Goal: Use online tool/utility: Utilize a website feature to perform a specific function

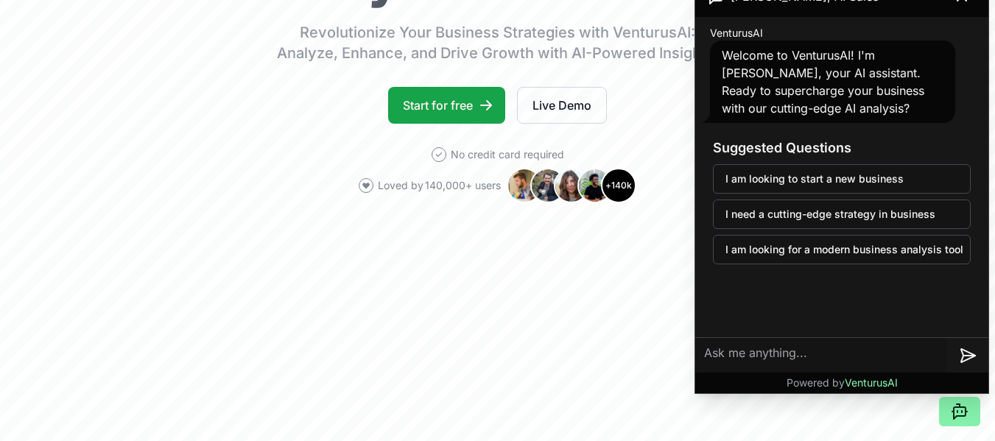
scroll to position [368, 0]
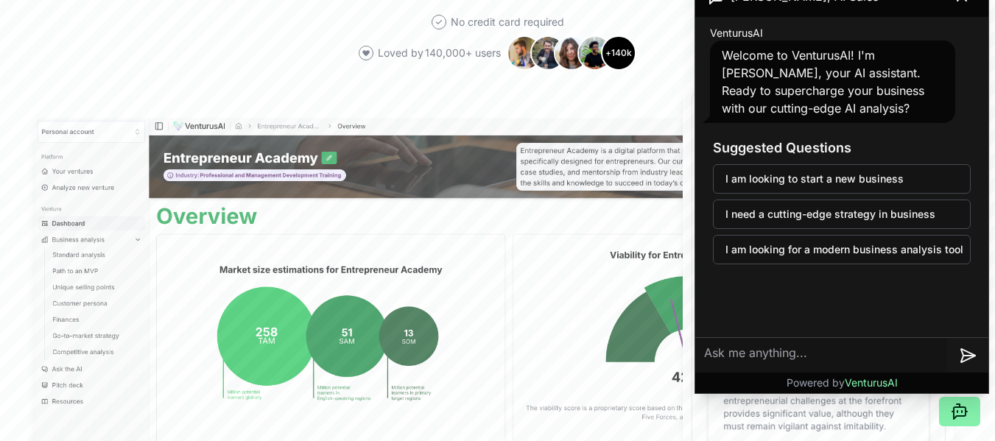
click at [794, 354] on textarea at bounding box center [821, 355] width 252 height 35
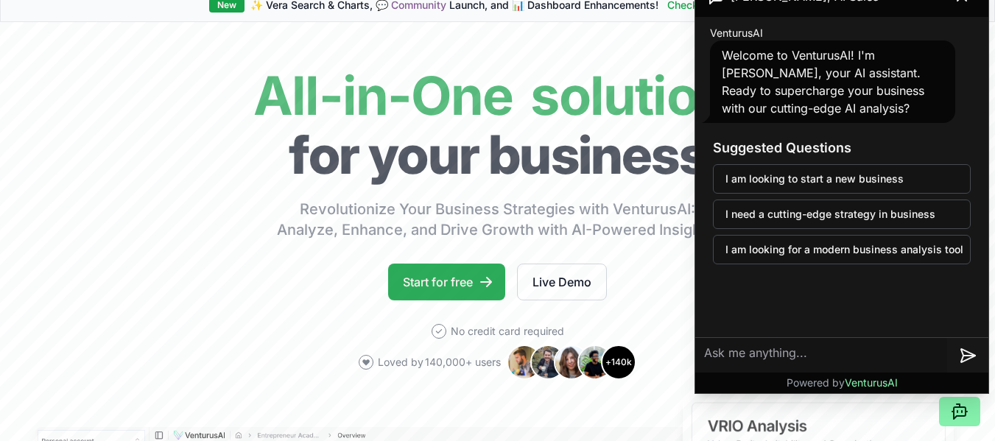
scroll to position [0, 0]
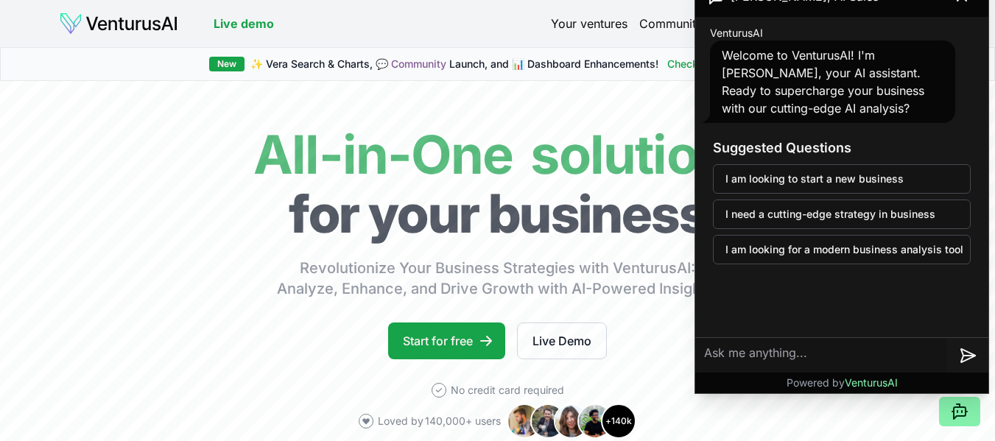
click at [331, 22] on header "Live demo Your ventures Community Features Pricing Latest updates" at bounding box center [497, 24] width 877 height 24
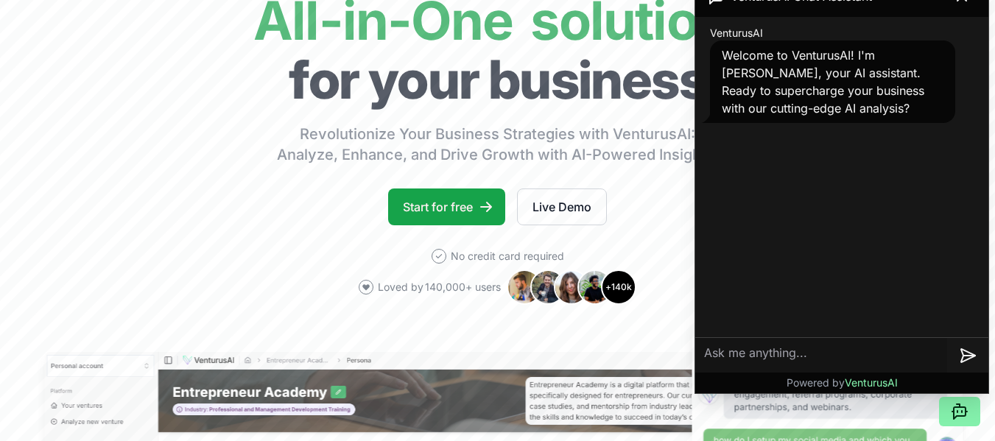
scroll to position [147, 0]
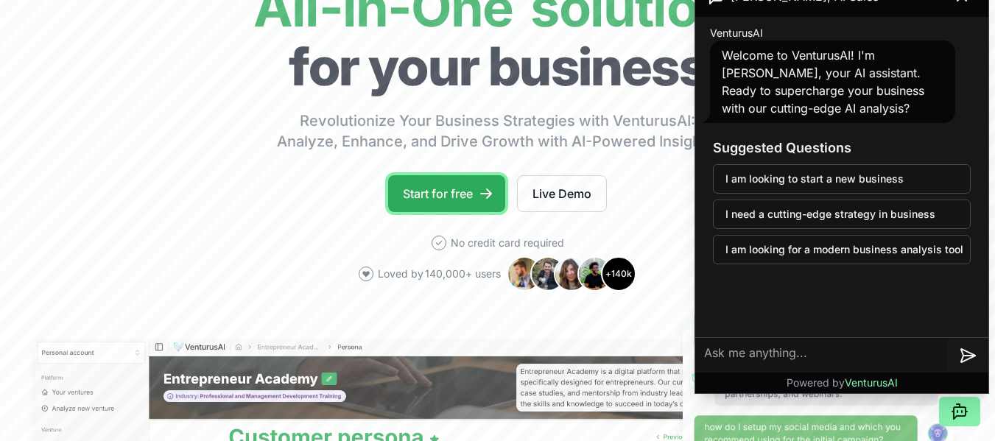
click at [443, 200] on link "Start for free" at bounding box center [446, 193] width 117 height 37
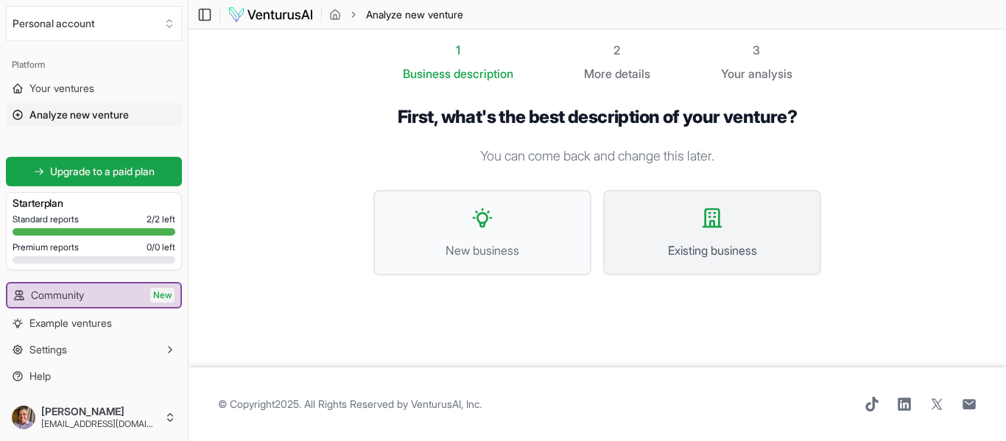
click at [708, 223] on icon at bounding box center [712, 218] width 24 height 24
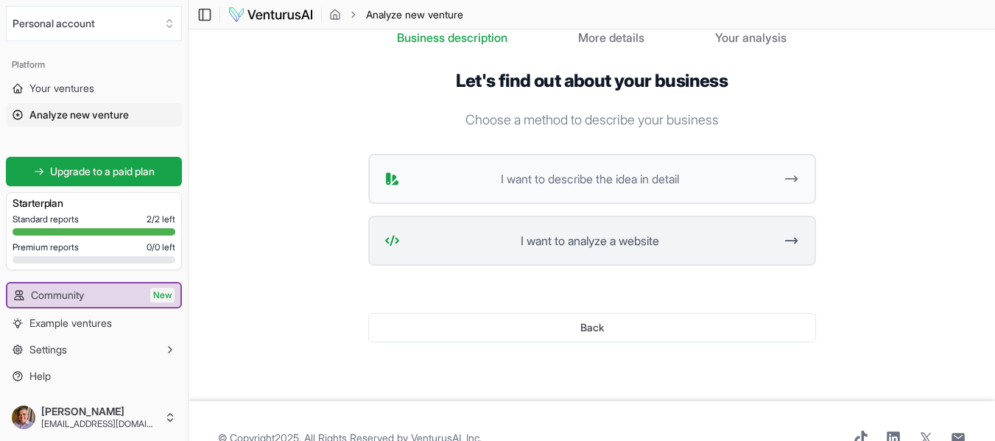
scroll to position [70, 0]
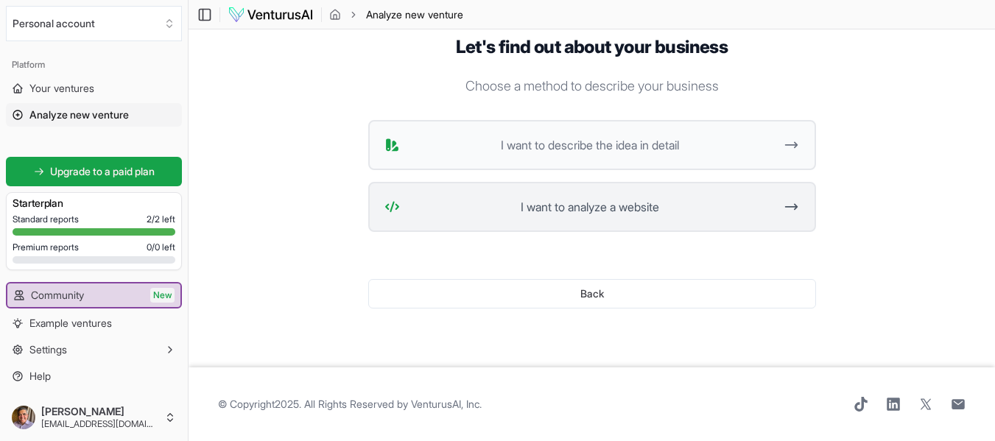
click at [615, 213] on span "I want to analyze a website" at bounding box center [590, 207] width 369 height 18
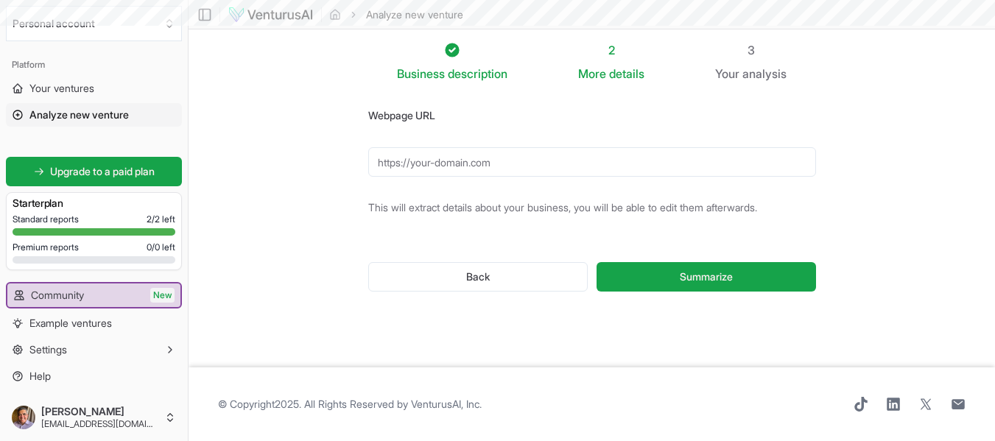
scroll to position [0, 0]
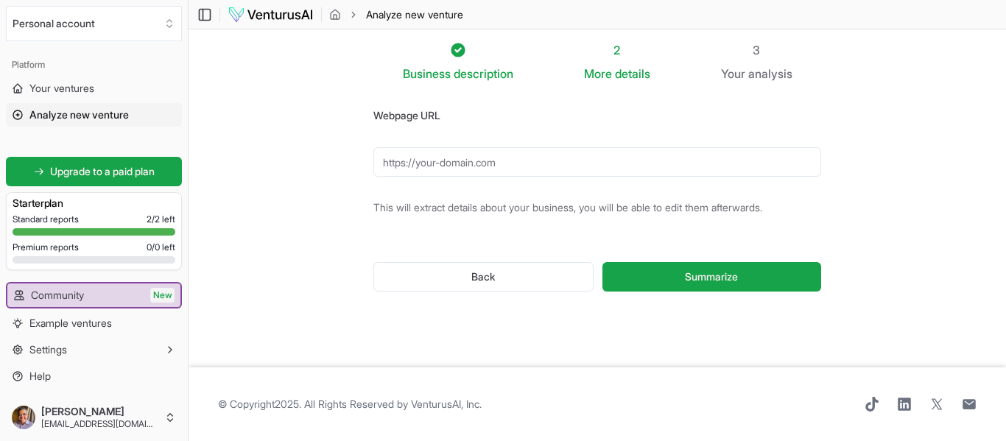
click at [454, 166] on input "Webpage URL" at bounding box center [597, 161] width 448 height 29
paste input "[URL][DOMAIN_NAME]"
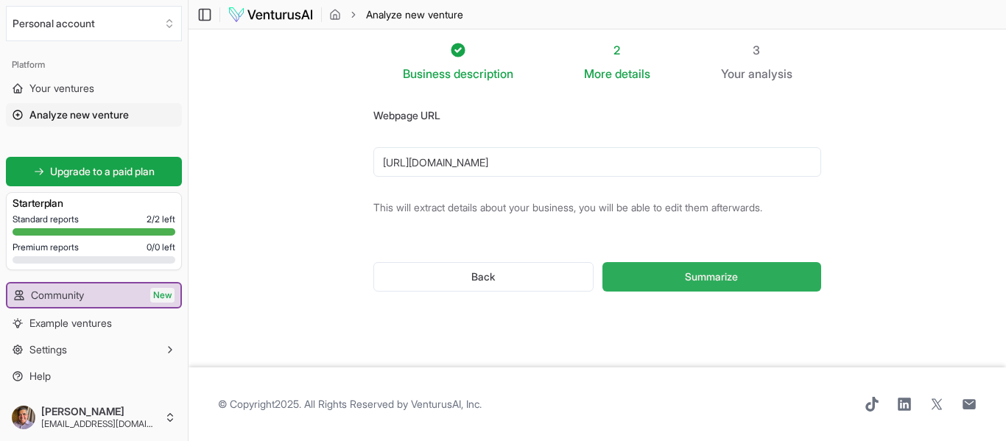
type input "[URL][DOMAIN_NAME]"
click at [719, 274] on span "Summarize" at bounding box center [711, 276] width 53 height 15
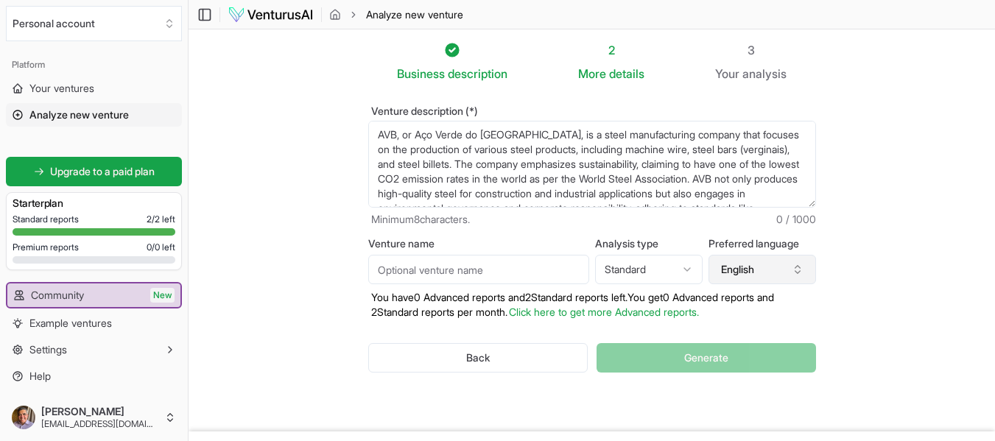
click at [795, 269] on icon "button" at bounding box center [797, 270] width 12 height 12
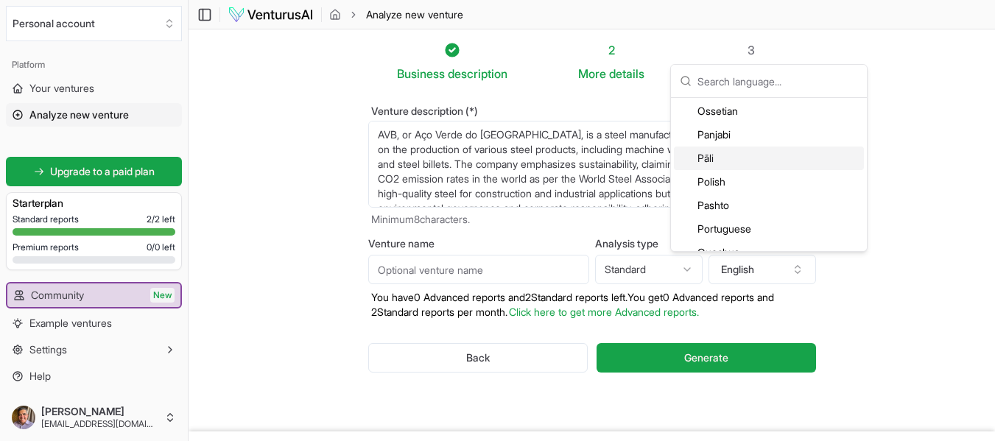
scroll to position [2945, 0]
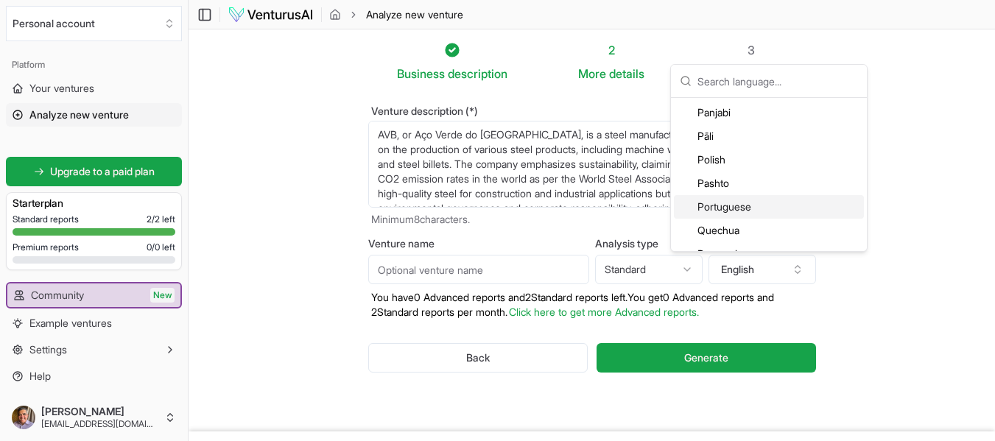
click at [738, 204] on div "Portuguese" at bounding box center [769, 207] width 190 height 24
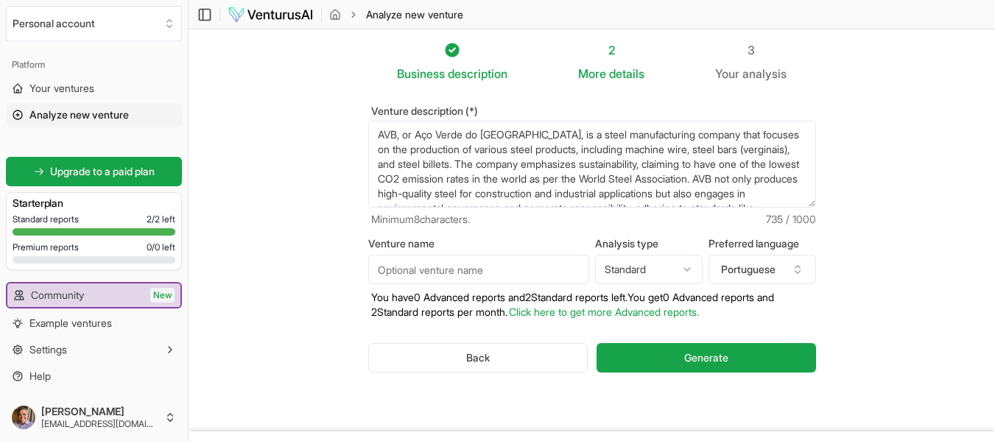
click at [686, 269] on html "We value your privacy We use cookies to enhance your browsing experience, serve…" at bounding box center [497, 220] width 995 height 441
select select "advanced"
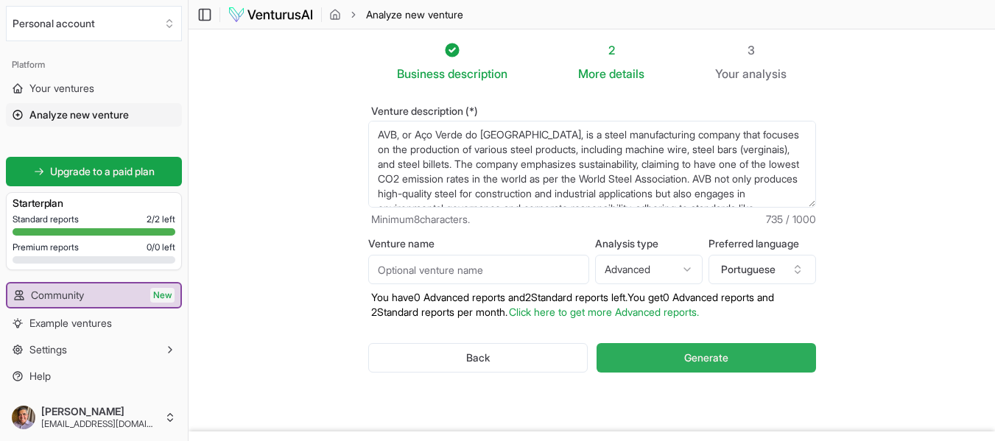
click at [692, 361] on span "Generate" at bounding box center [706, 357] width 44 height 15
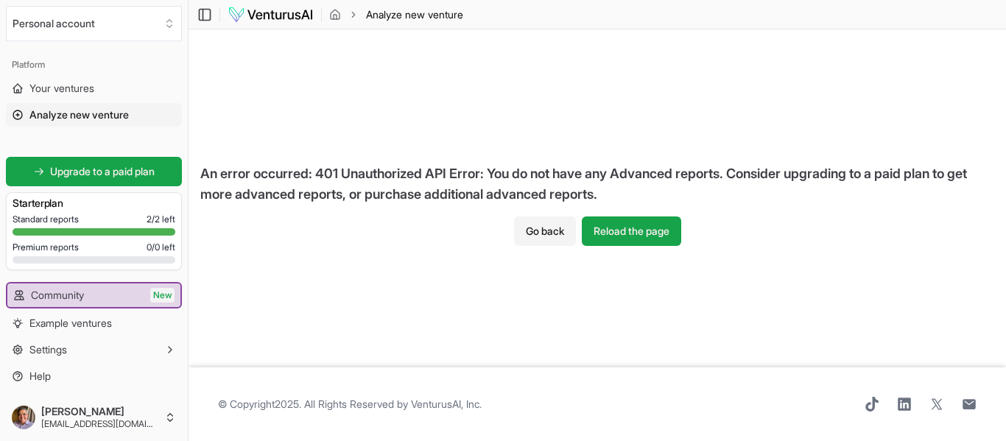
click at [529, 213] on div "An error occurred: 401 Unauthorized API Error: You do not have any Advanced rep…" at bounding box center [596, 184] width 817 height 65
click at [535, 233] on button "Go back" at bounding box center [545, 230] width 62 height 29
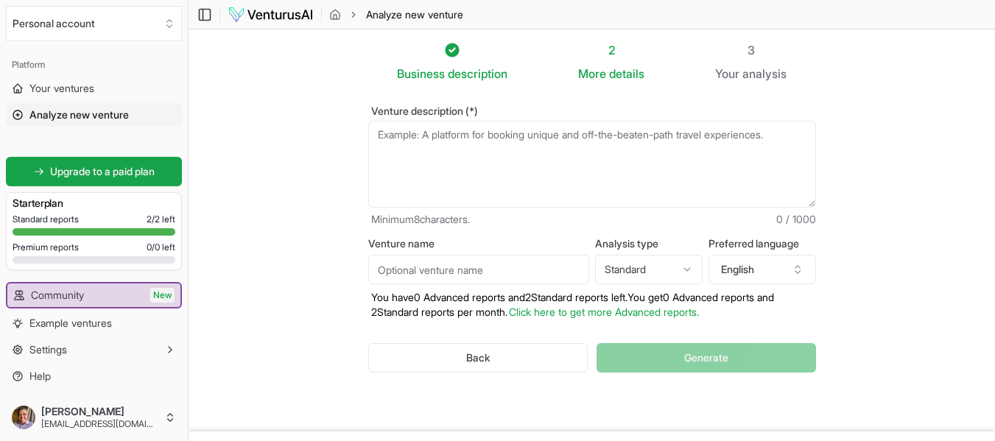
click at [690, 265] on html "We value your privacy We use cookies to enhance your browsing experience, serve…" at bounding box center [497, 220] width 995 height 441
click at [714, 355] on html "We value your privacy We use cookies to enhance your browsing experience, serve…" at bounding box center [497, 220] width 995 height 441
click at [496, 269] on input "Venture name" at bounding box center [478, 269] width 221 height 29
type input "AVB"
click at [794, 262] on button "English" at bounding box center [761, 269] width 107 height 29
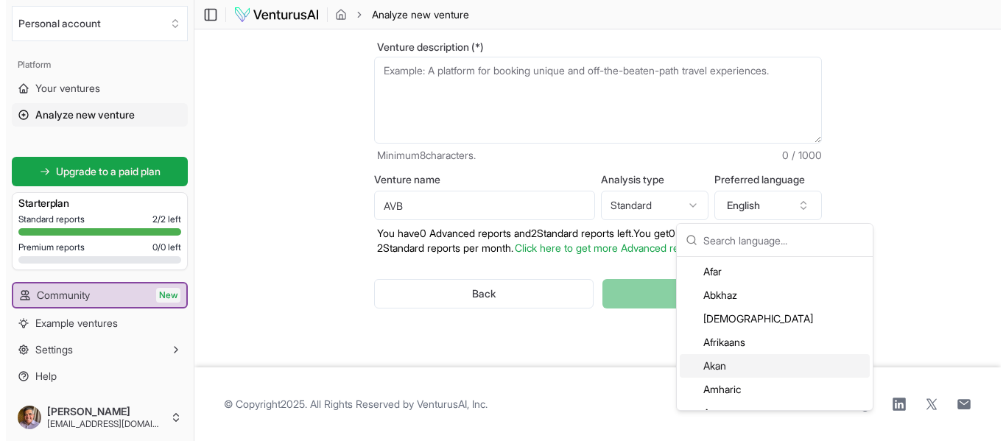
scroll to position [0, 0]
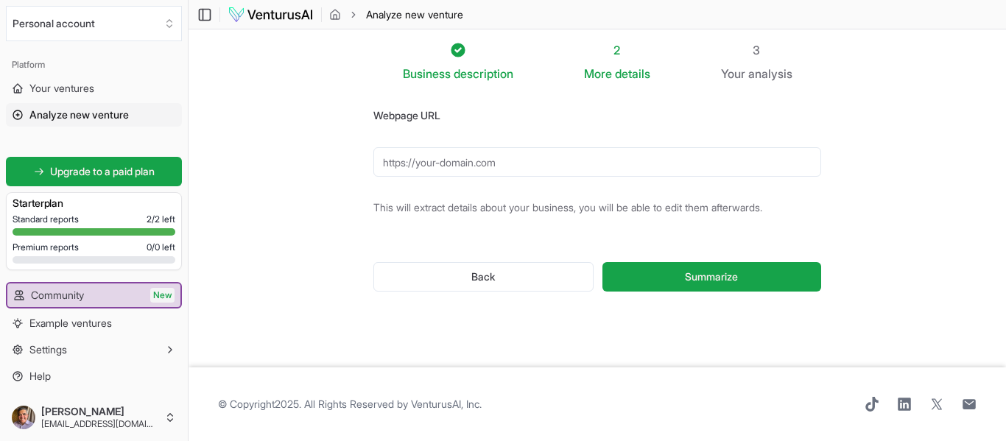
click at [453, 163] on input "Webpage URL" at bounding box center [597, 161] width 448 height 29
type input "[URL][DOMAIN_NAME]"
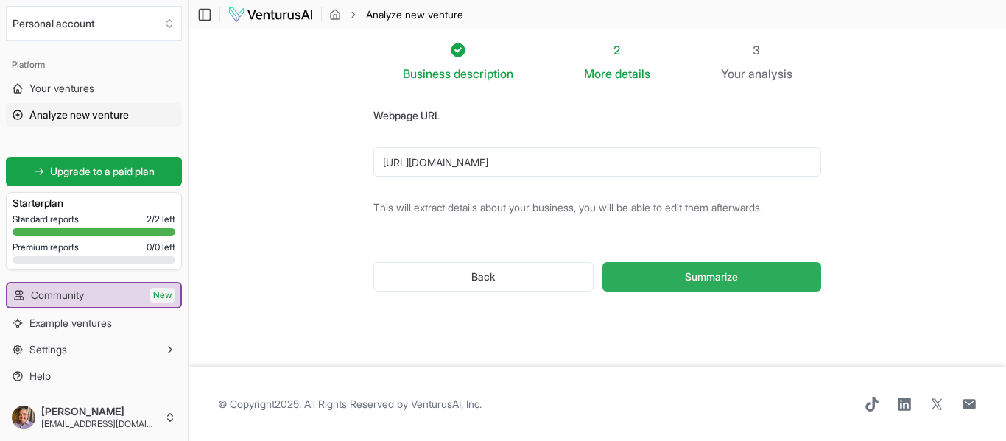
click at [694, 271] on span "Summarize" at bounding box center [711, 276] width 53 height 15
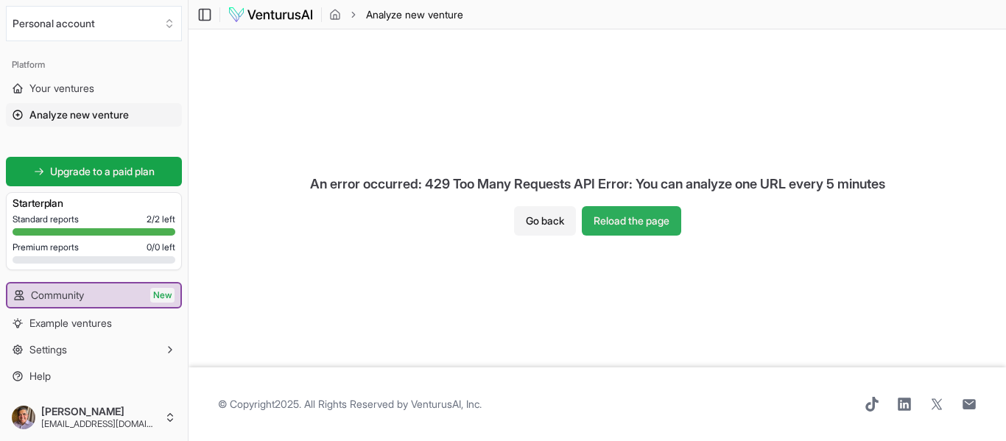
click at [638, 229] on button "Reload the page" at bounding box center [631, 220] width 99 height 29
